Goal: Transaction & Acquisition: Purchase product/service

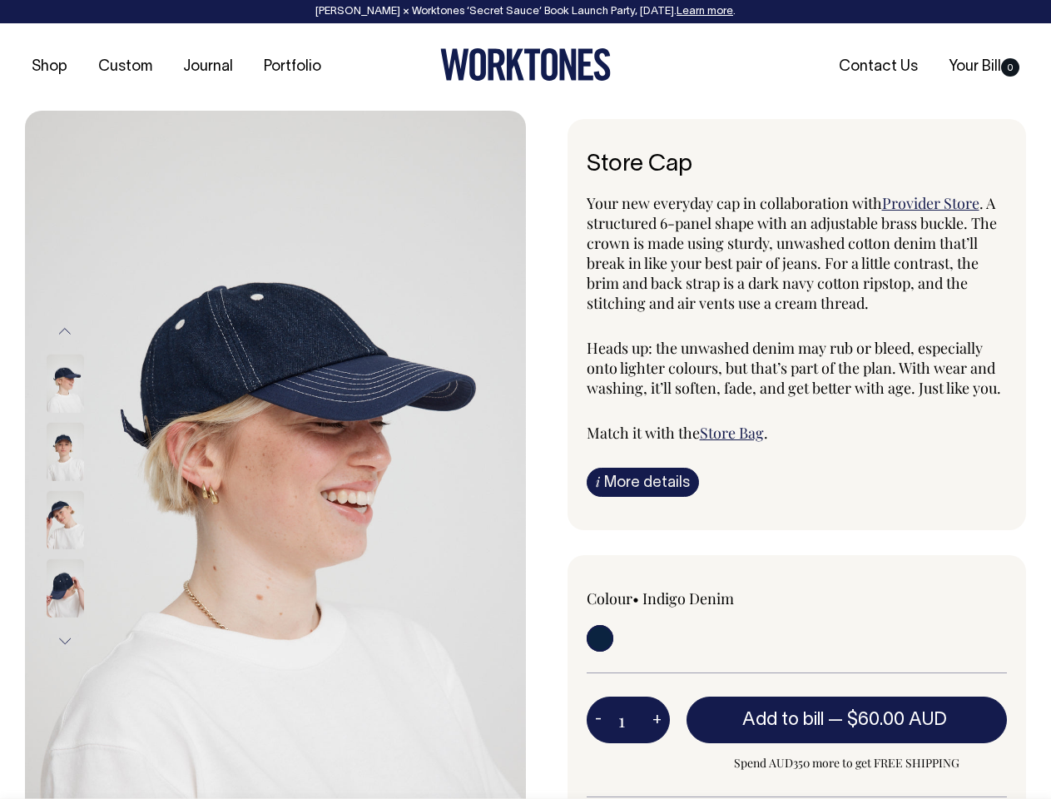
click at [275, 454] on img at bounding box center [275, 486] width 501 height 750
click at [87, 486] on div at bounding box center [87, 520] width 83 height 68
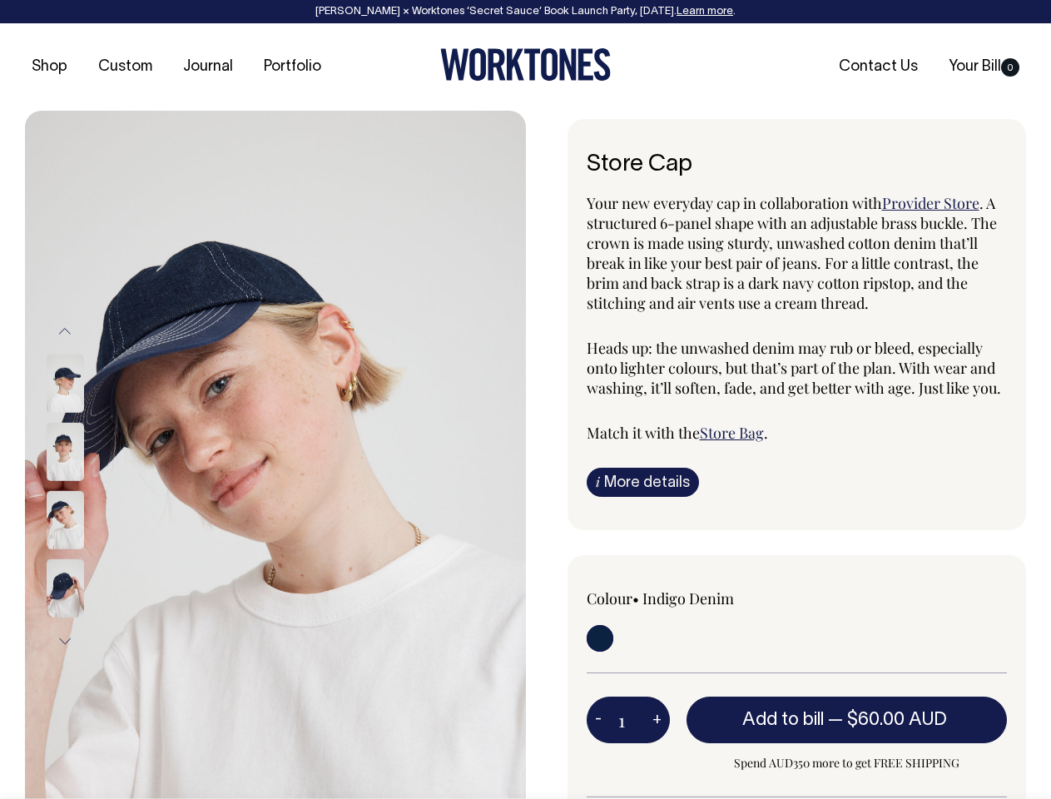
click at [65, 331] on button "Previous" at bounding box center [64, 331] width 25 height 37
click at [87, 554] on div at bounding box center [87, 588] width 83 height 68
click at [65, 641] on button "Next" at bounding box center [64, 640] width 25 height 37
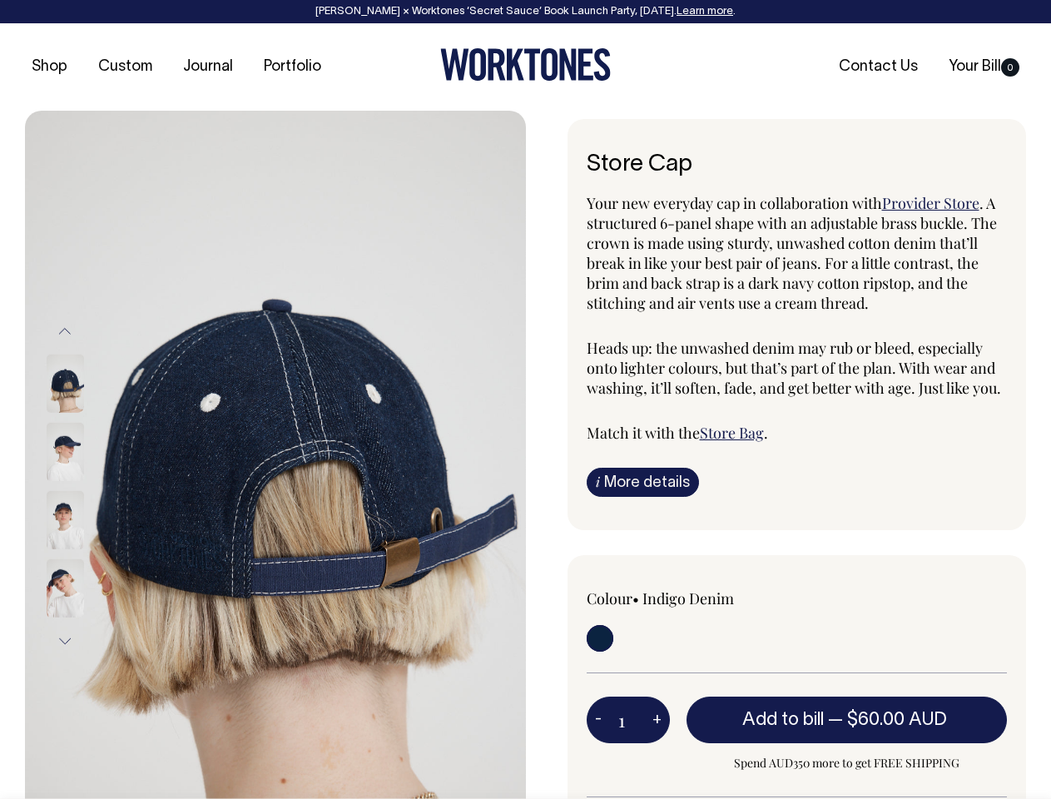
click at [598, 719] on button "-" at bounding box center [597, 719] width 23 height 33
click at [656, 719] on button "+" at bounding box center [657, 719] width 26 height 33
type input "2"
click at [847, 719] on span "— $60.00 AUD" at bounding box center [889, 719] width 123 height 17
